Goal: Find specific page/section: Find specific page/section

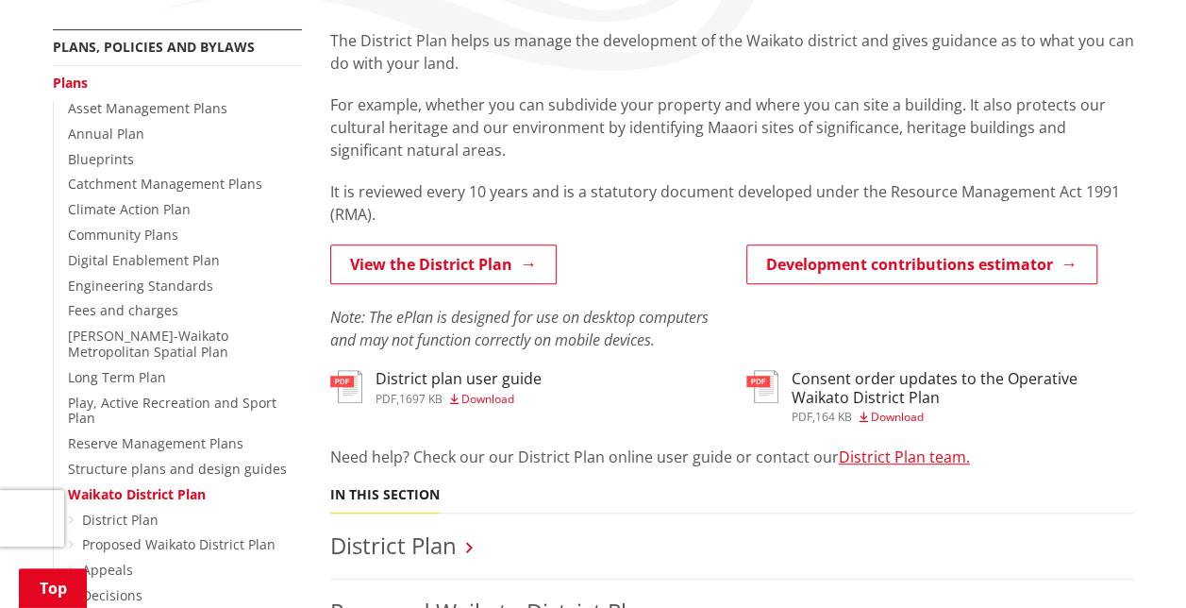
scroll to position [348, 0]
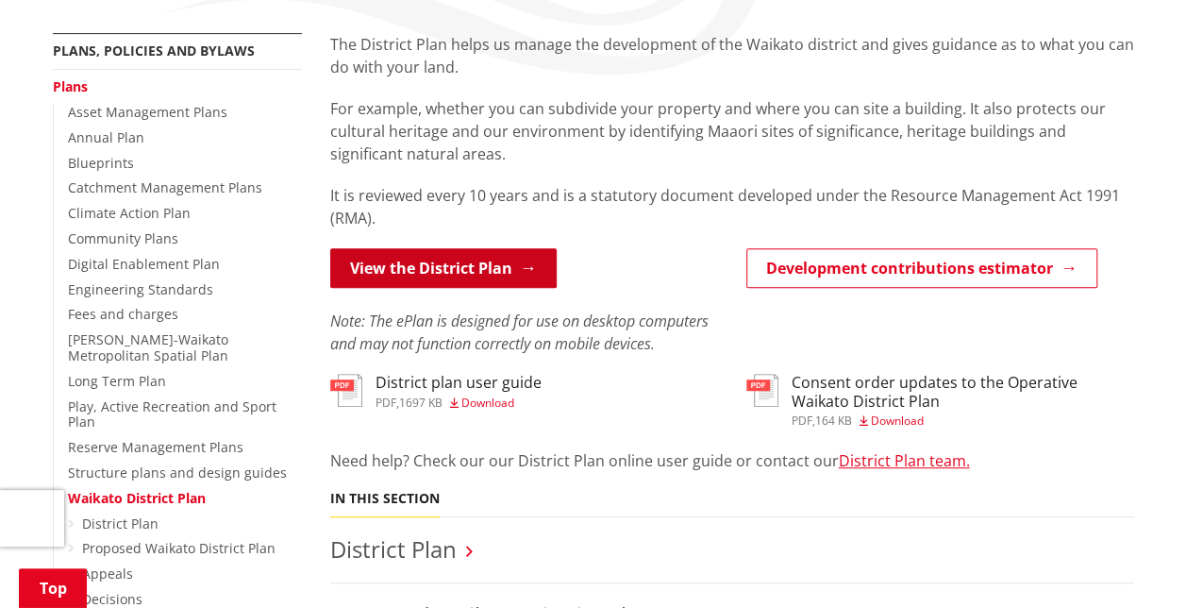
click at [466, 259] on link "View the District Plan" at bounding box center [443, 268] width 226 height 40
